Goal: Find specific page/section: Find specific page/section

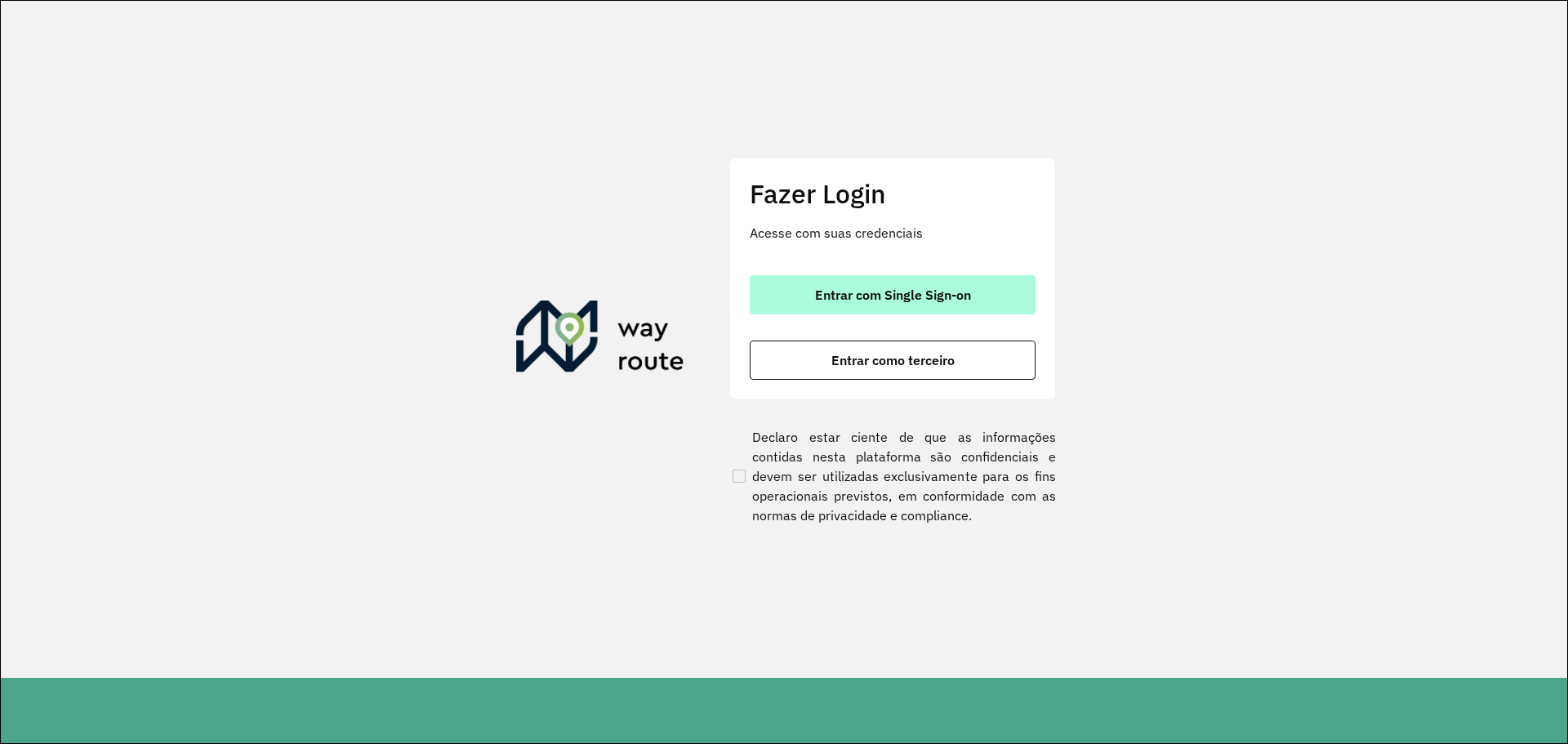
click at [886, 305] on button "Entrar com Single Sign-on" at bounding box center [893, 294] width 286 height 39
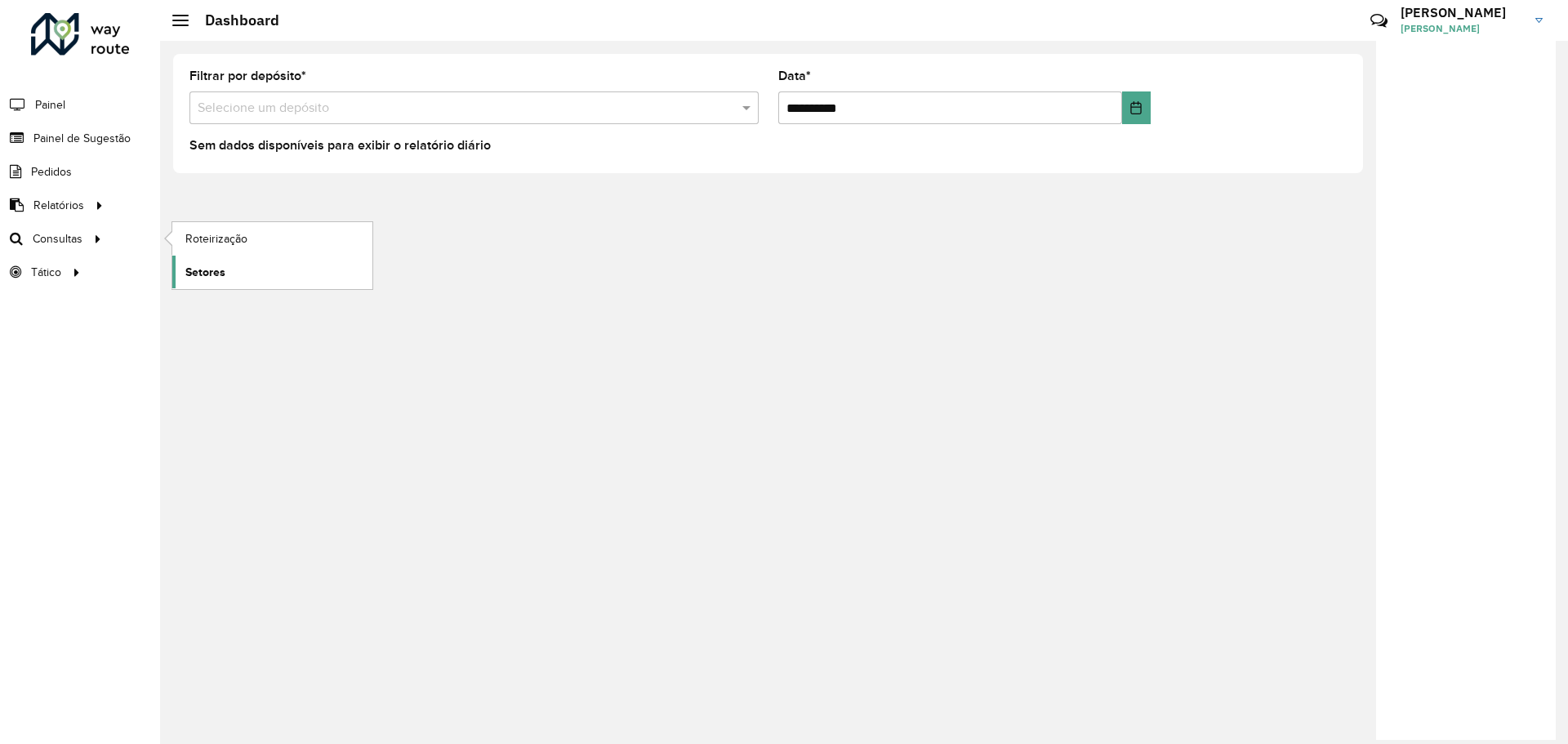
click at [186, 264] on span "Setores" at bounding box center [206, 271] width 40 height 17
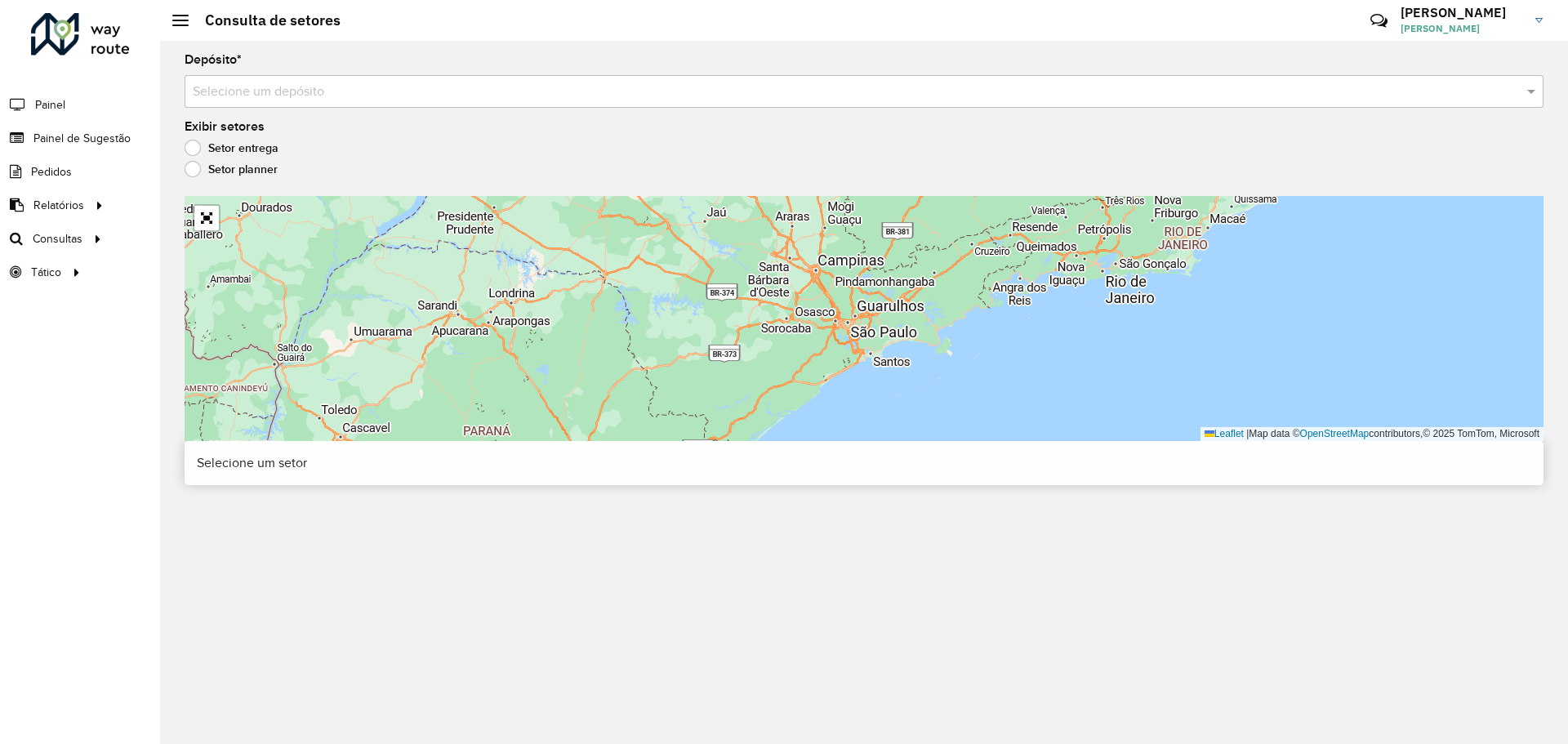
click at [347, 86] on input "text" at bounding box center [848, 92] width 1310 height 20
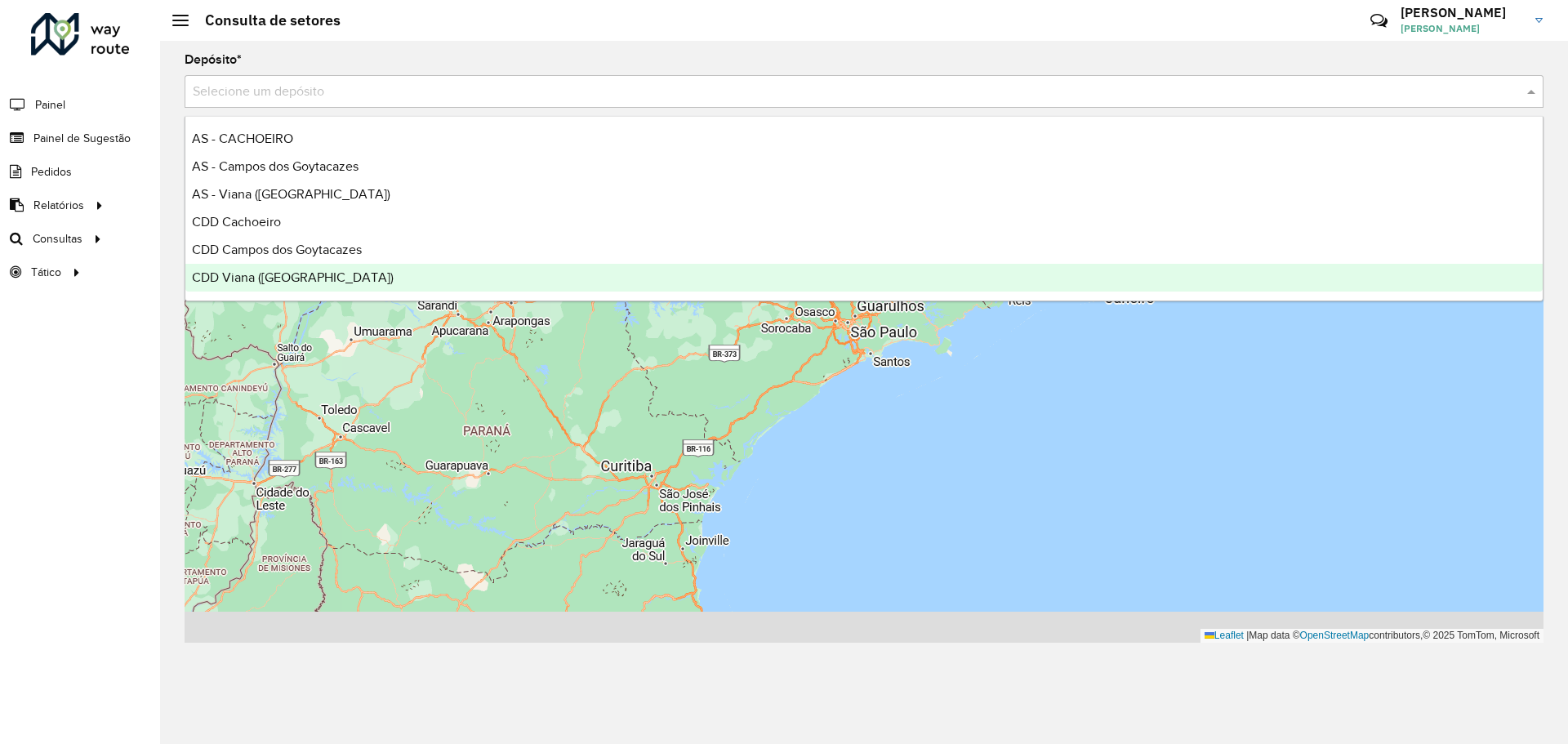
click at [267, 277] on span "CDD Viana (Vitória)" at bounding box center [292, 277] width 202 height 14
